Goal: Information Seeking & Learning: Learn about a topic

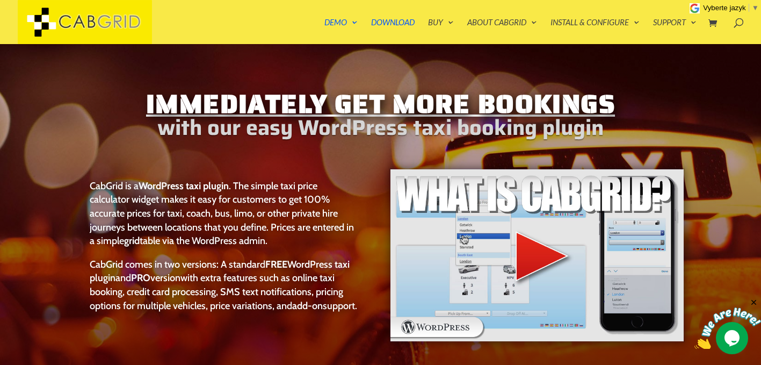
click at [536, 257] on img at bounding box center [537, 255] width 295 height 175
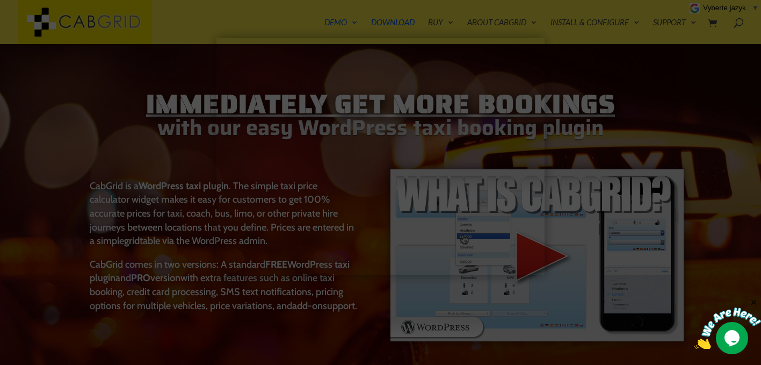
click at [625, 109] on div at bounding box center [380, 182] width 761 height 365
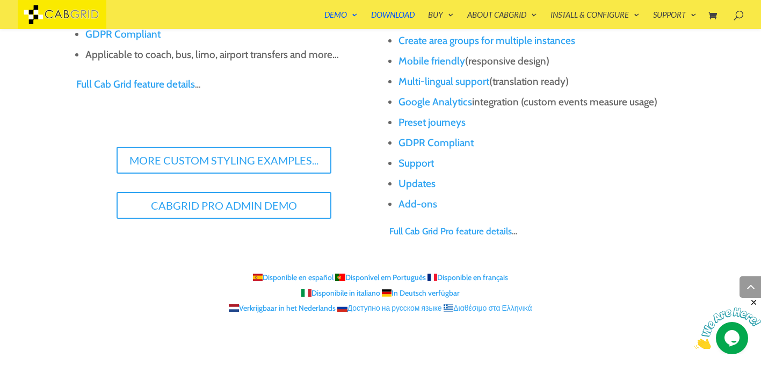
scroll to position [1174, 0]
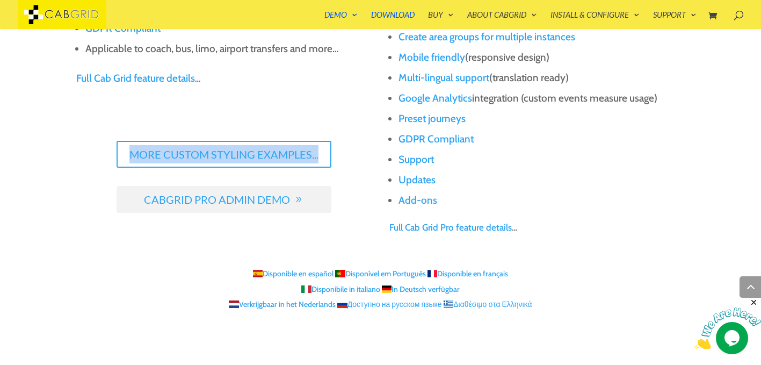
click at [270, 201] on link "CabGrid Pro Admin Demo" at bounding box center [224, 199] width 215 height 27
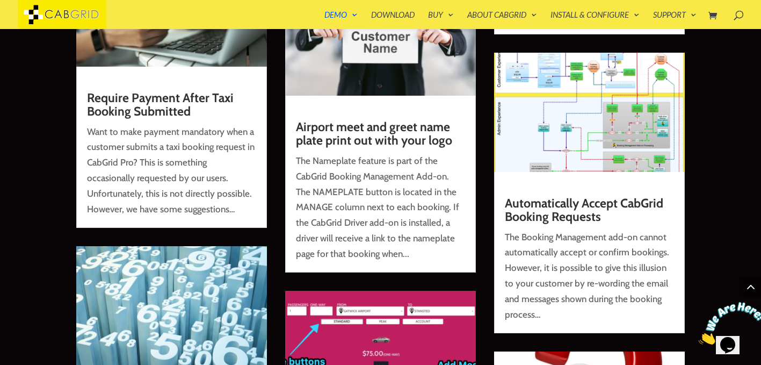
scroll to position [4270, 0]
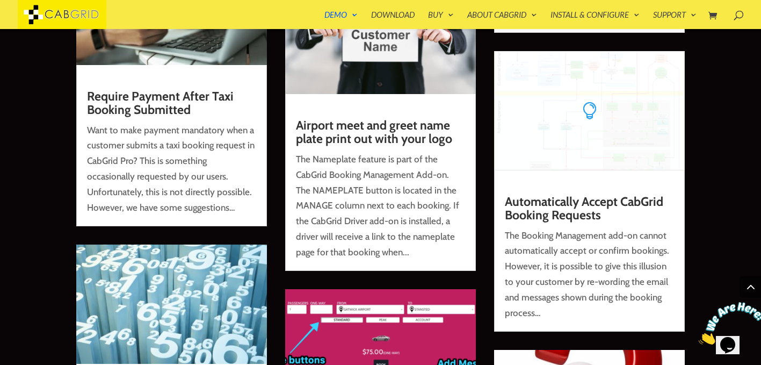
click at [593, 116] on img at bounding box center [589, 110] width 191 height 119
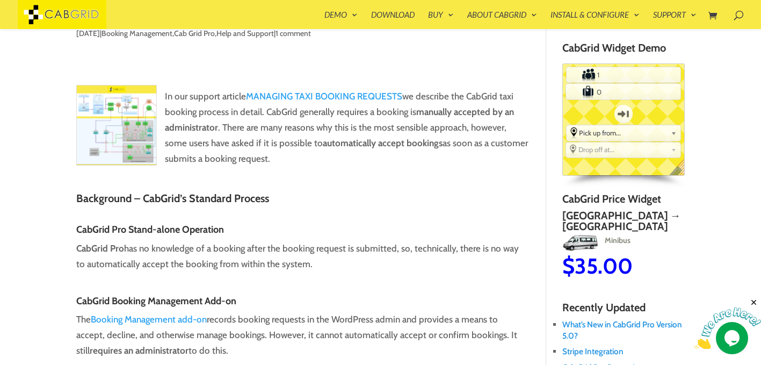
scroll to position [86, 0]
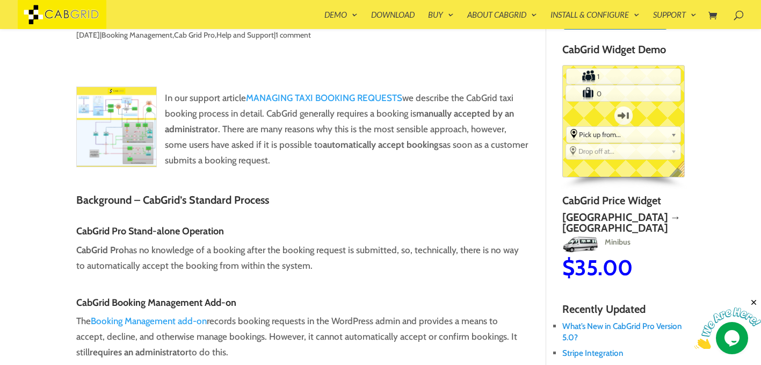
click at [140, 131] on img at bounding box center [116, 126] width 81 height 81
click at [135, 135] on img at bounding box center [116, 126] width 81 height 81
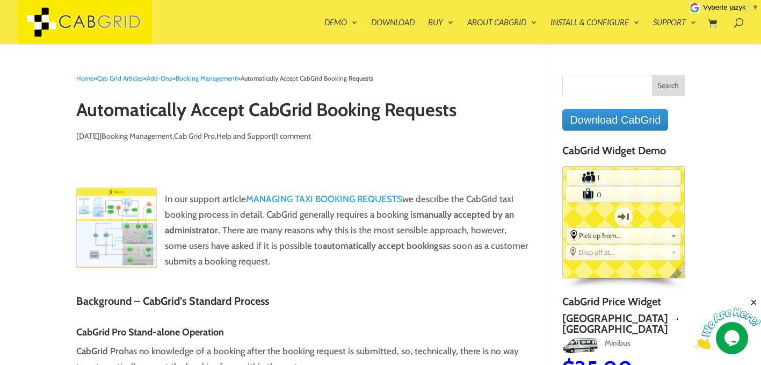
click at [127, 216] on img at bounding box center [116, 228] width 81 height 81
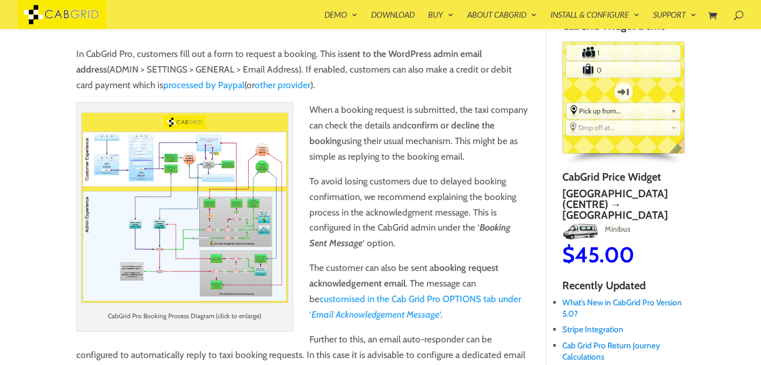
scroll to position [107, 0]
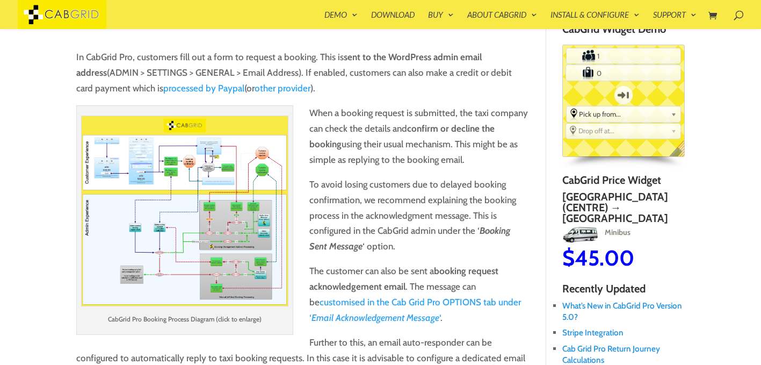
click at [235, 176] on img at bounding box center [184, 211] width 207 height 190
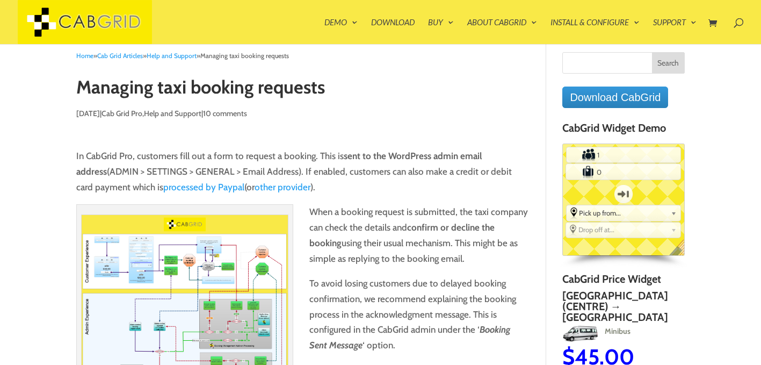
scroll to position [0, 0]
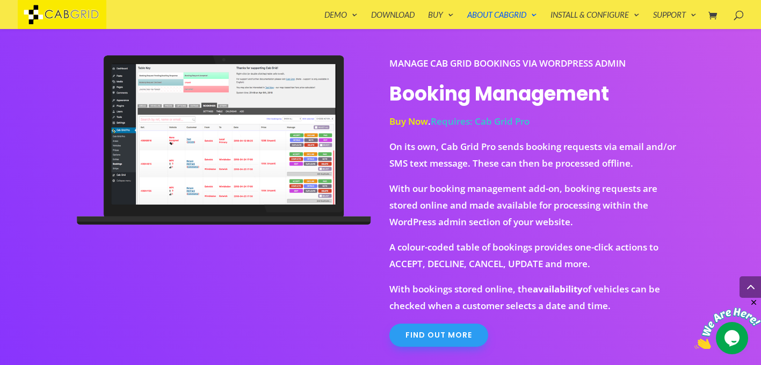
scroll to position [847, 0]
